Goal: Task Accomplishment & Management: Manage account settings

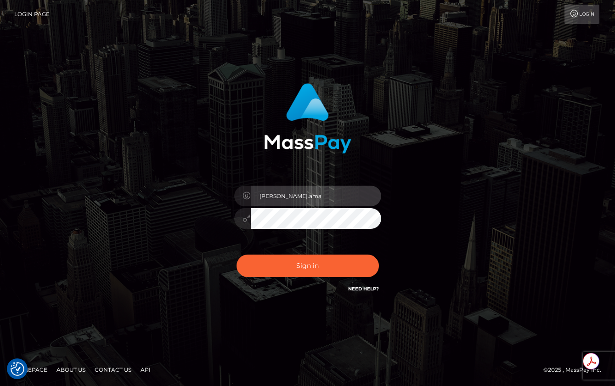
click at [300, 195] on input "roberto.ama" at bounding box center [316, 196] width 130 height 21
type input "roberto.jstv"
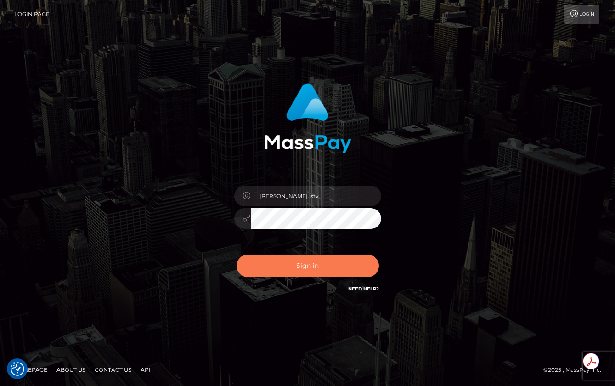
click at [310, 264] on button "Sign in" at bounding box center [308, 266] width 142 height 23
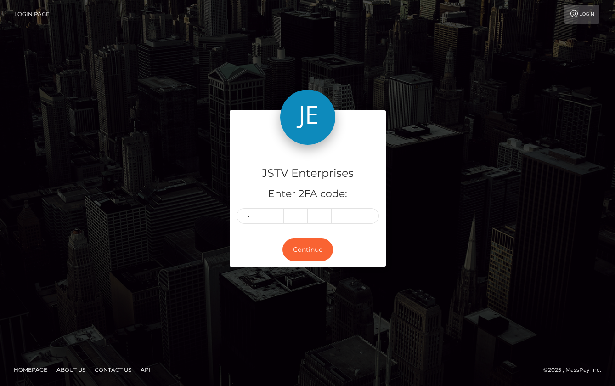
type input "2"
type input "3"
type input "6"
type input "4"
type input "7"
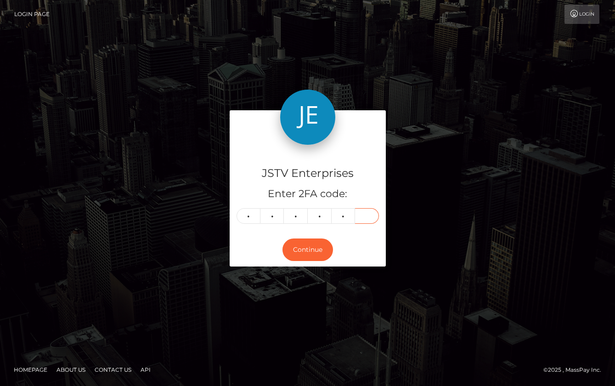
type input "3"
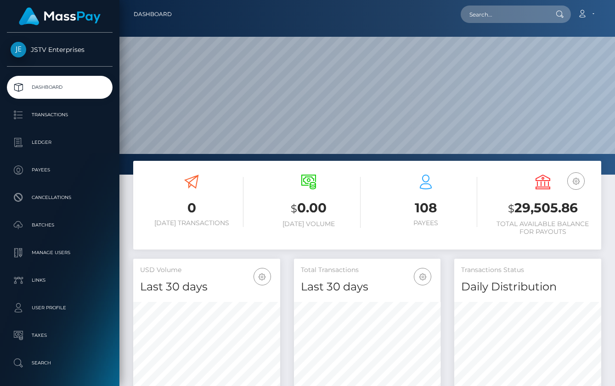
scroll to position [163, 147]
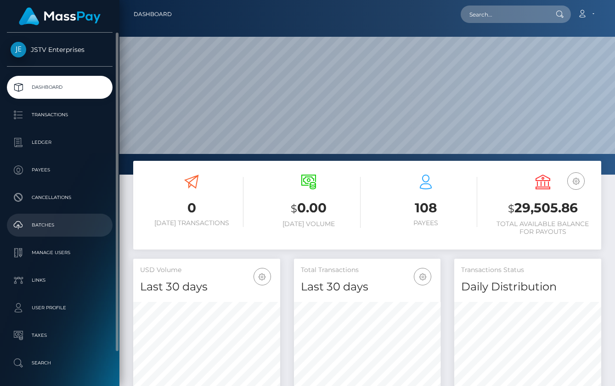
click at [41, 226] on p "Batches" at bounding box center [60, 225] width 98 height 14
